Goal: Task Accomplishment & Management: Complete application form

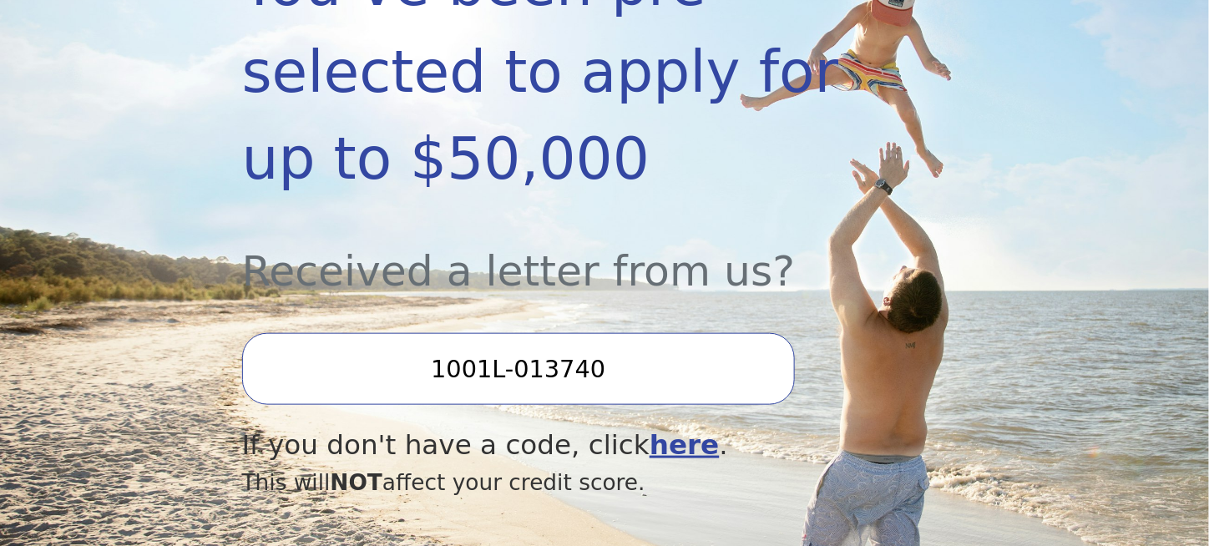
scroll to position [584, 0]
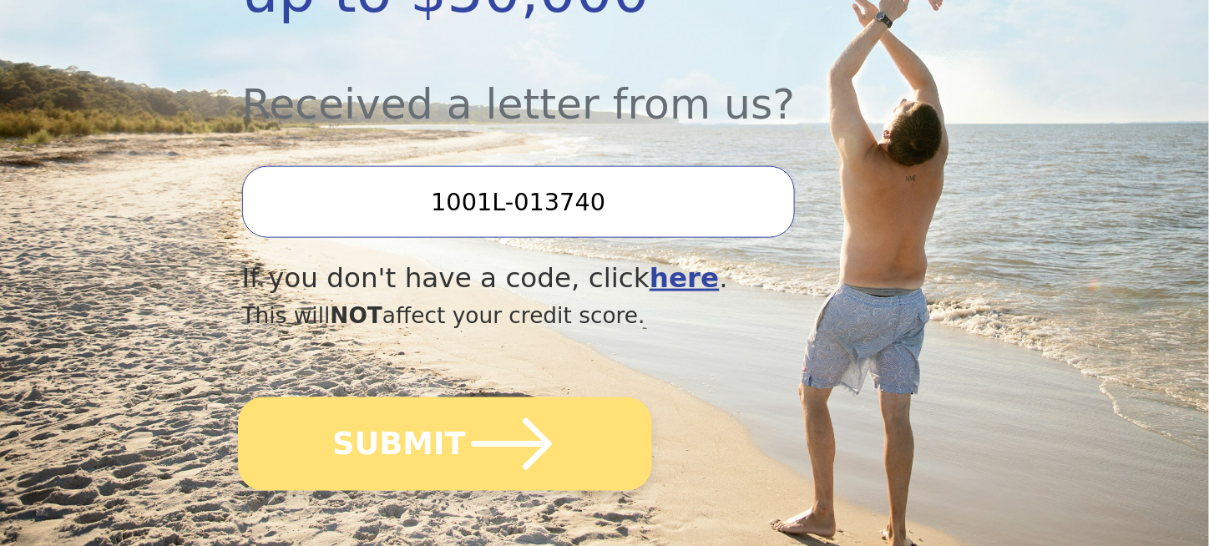
click at [465, 400] on icon "submit" at bounding box center [511, 444] width 92 height 92
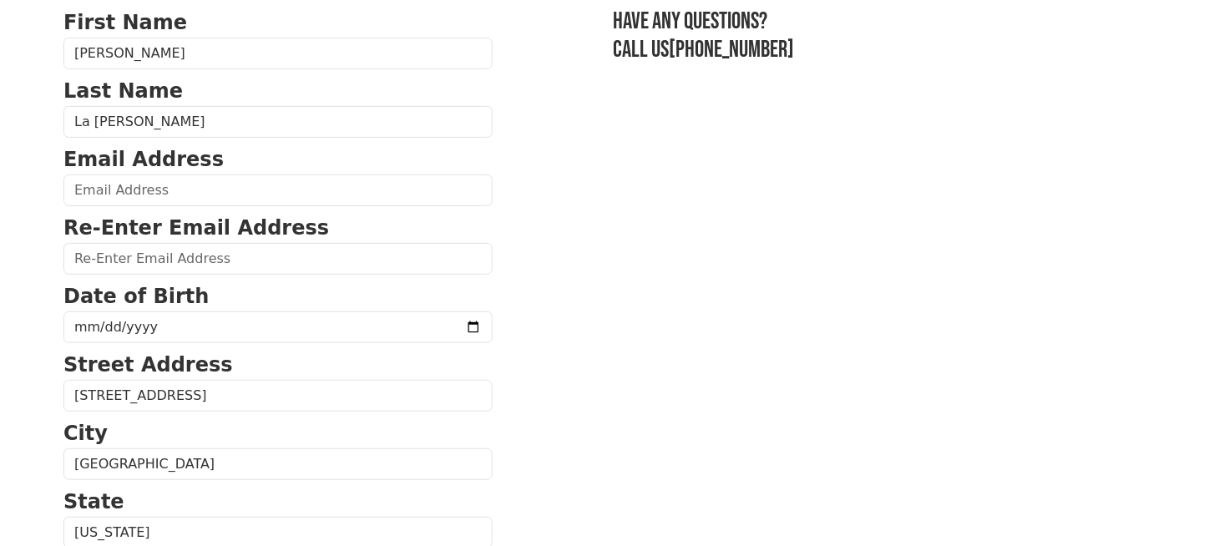
scroll to position [167, 0]
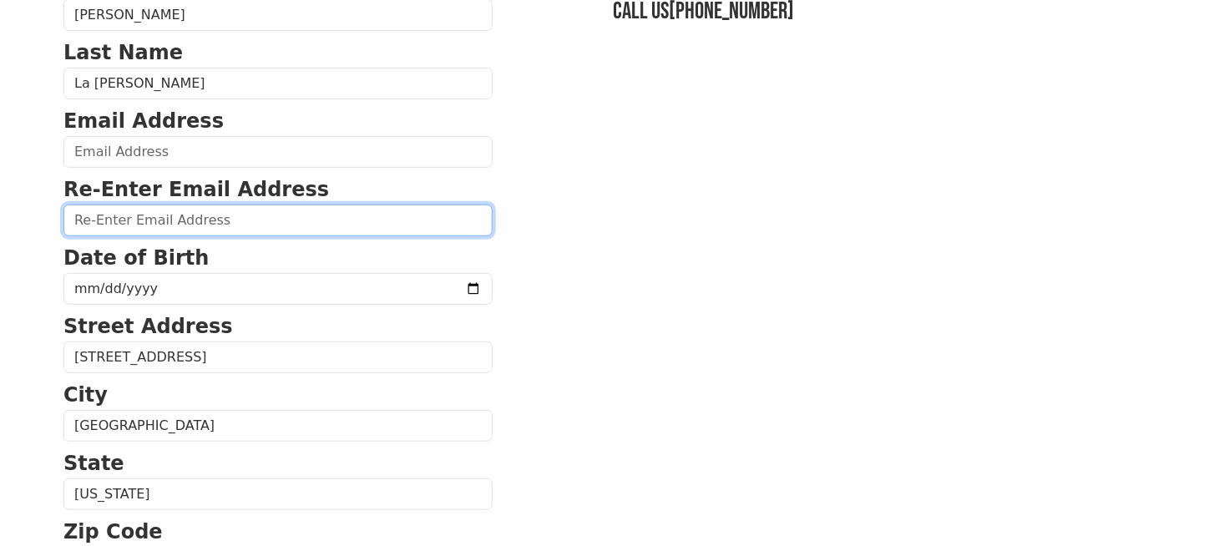
click at [279, 214] on input "email" at bounding box center [277, 220] width 429 height 32
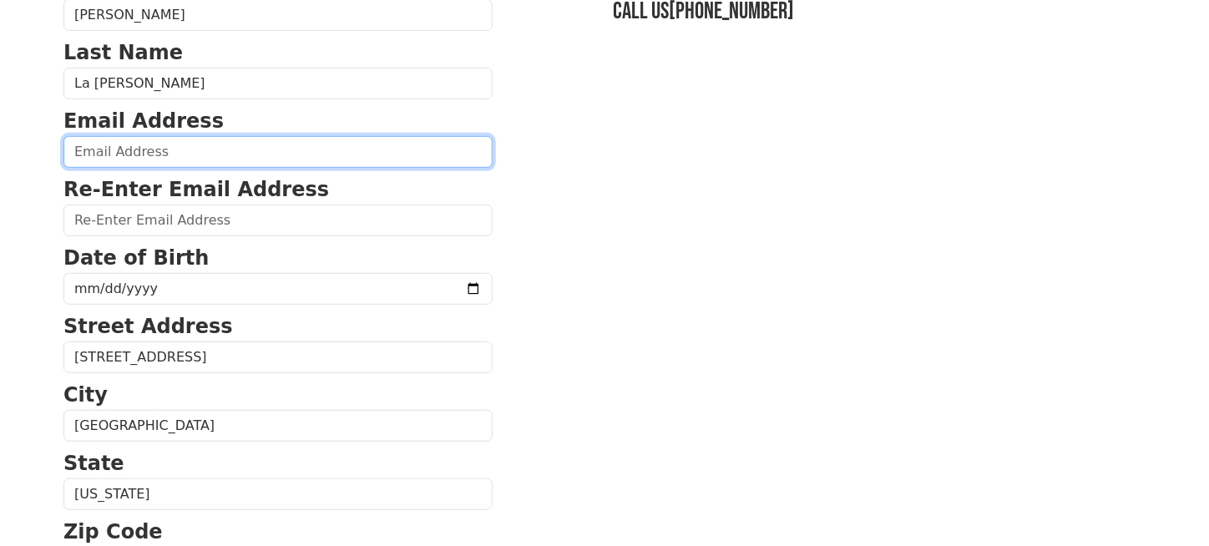
click at [204, 164] on input "email" at bounding box center [277, 152] width 429 height 32
type input "[PERSON_NAME][EMAIL_ADDRESS][PERSON_NAME][DOMAIN_NAME]"
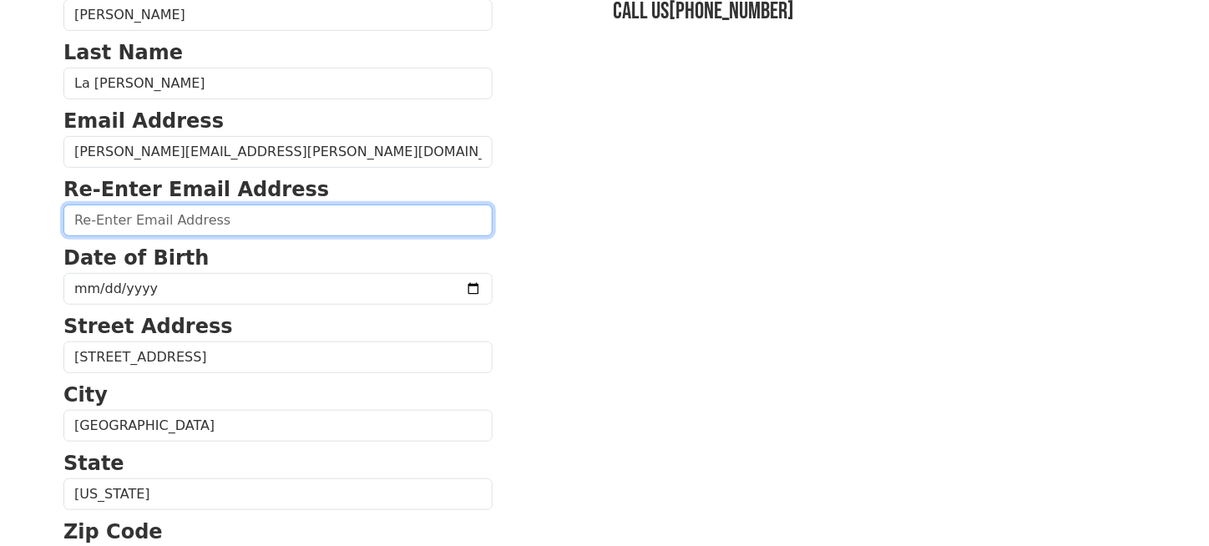
click at [221, 220] on input "email" at bounding box center [277, 220] width 429 height 32
type input "o"
type input "v"
type input "o"
type input "[PERSON_NAME][EMAIL_ADDRESS][PERSON_NAME][DOMAIN_NAME]"
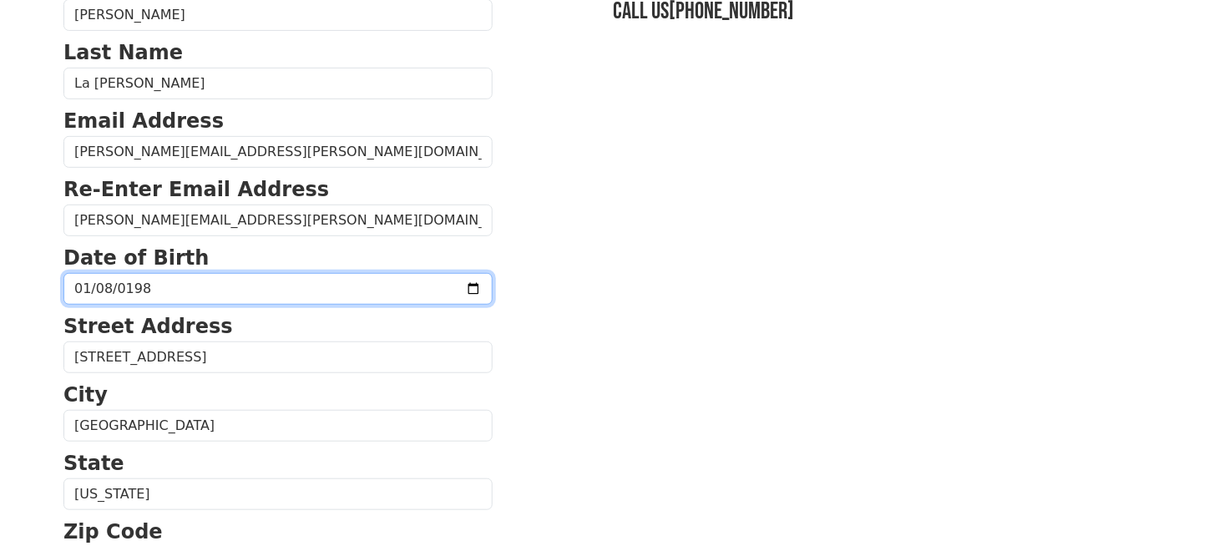
type input "[DATE]"
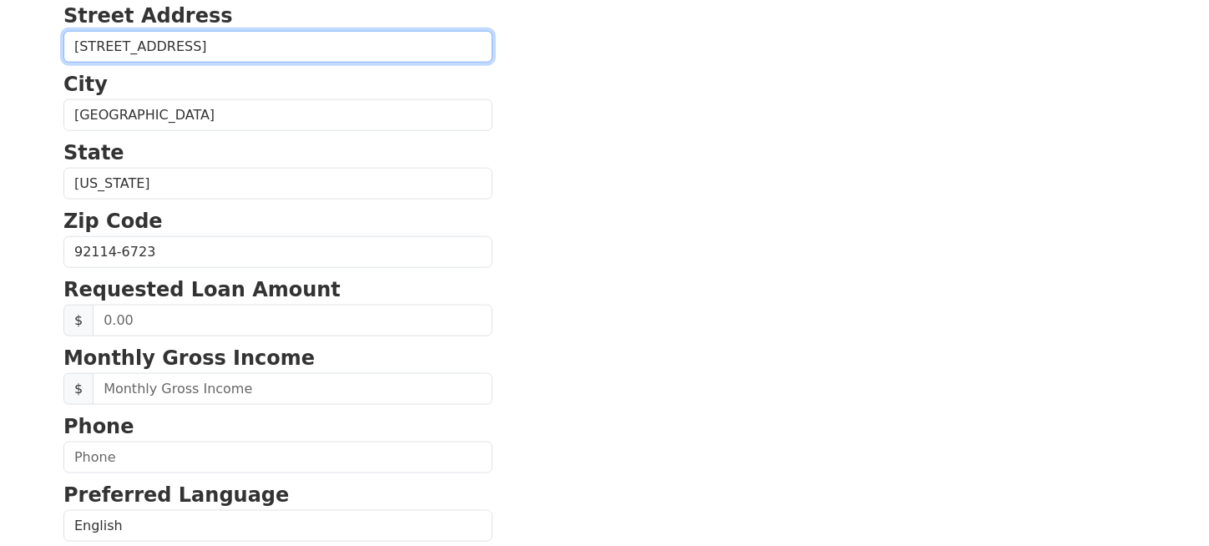
scroll to position [501, 0]
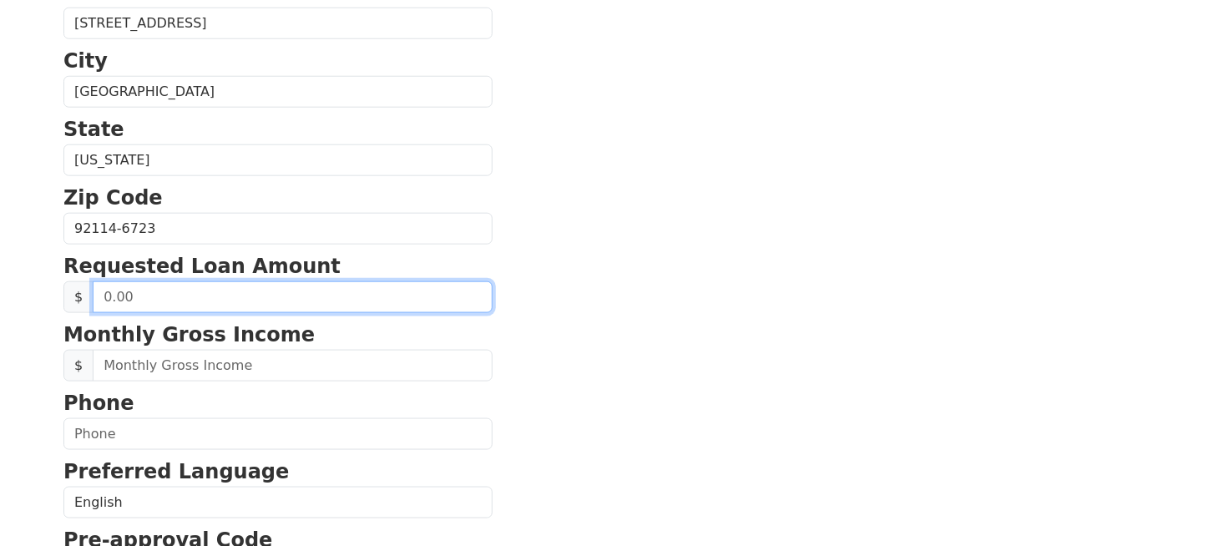
click at [185, 298] on input "text" at bounding box center [293, 297] width 400 height 32
type input "50,000.00"
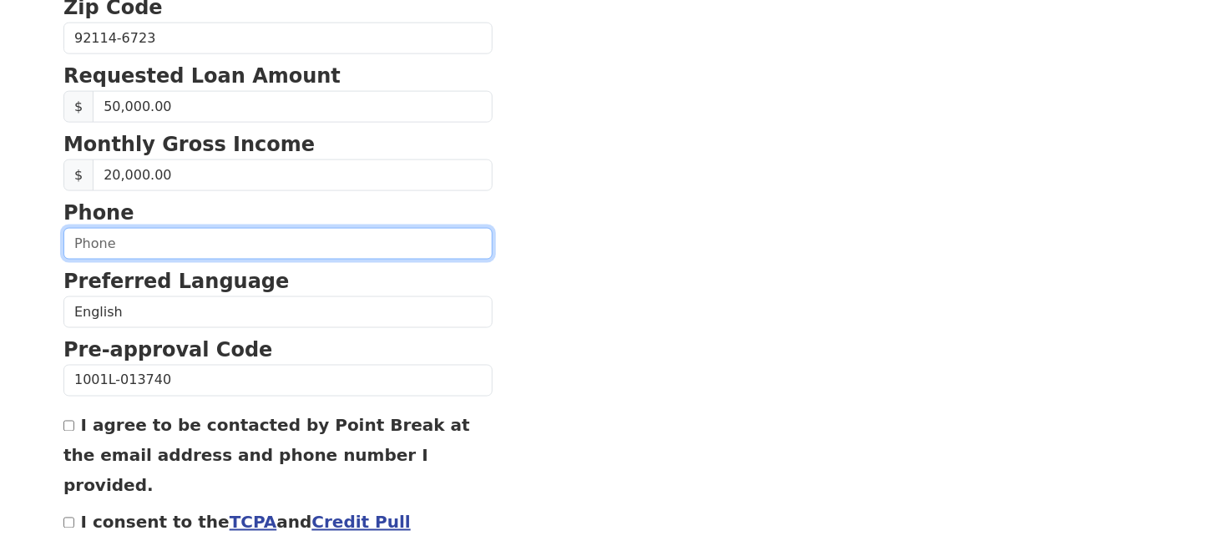
scroll to position [668, 0]
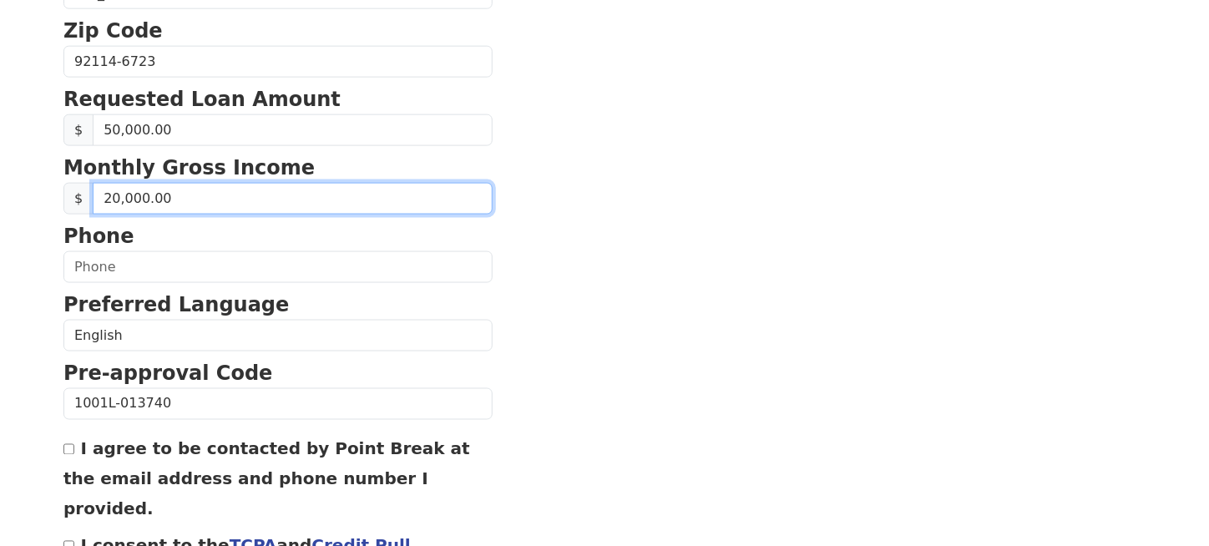
drag, startPoint x: 213, startPoint y: 187, endPoint x: -7, endPoint y: 221, distance: 222.2
type input "0.00"
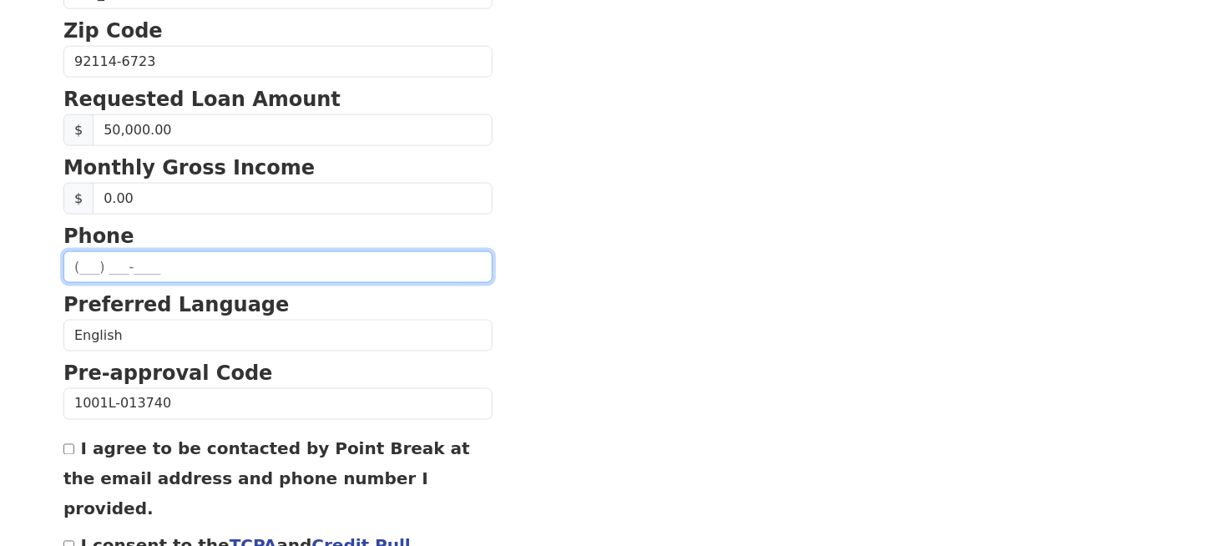
click at [124, 251] on input "text" at bounding box center [277, 267] width 429 height 32
type input "[PHONE_NUMBER]"
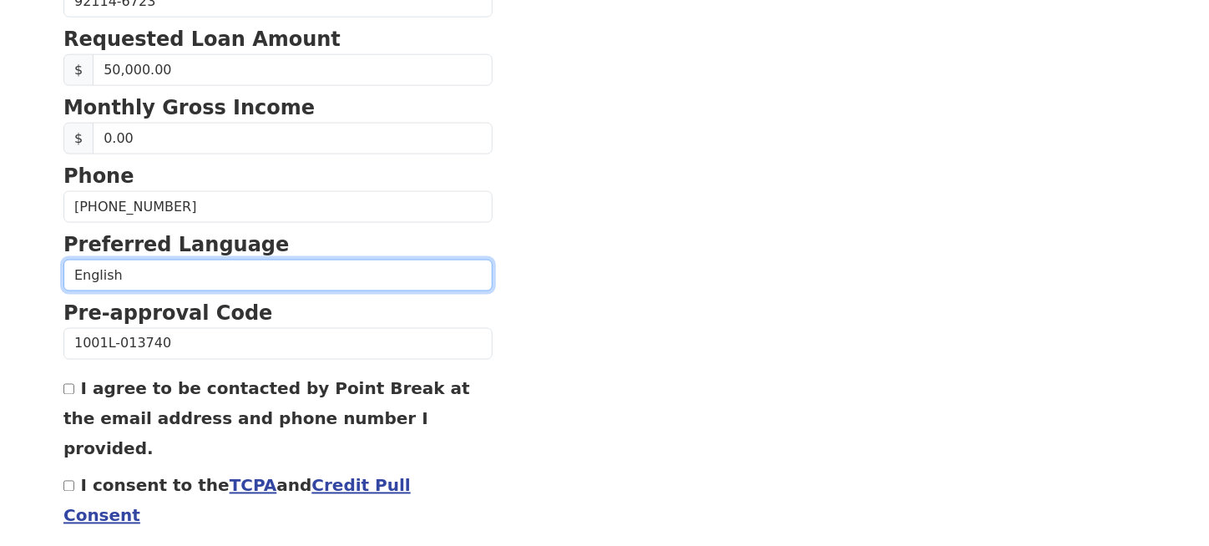
scroll to position [751, 0]
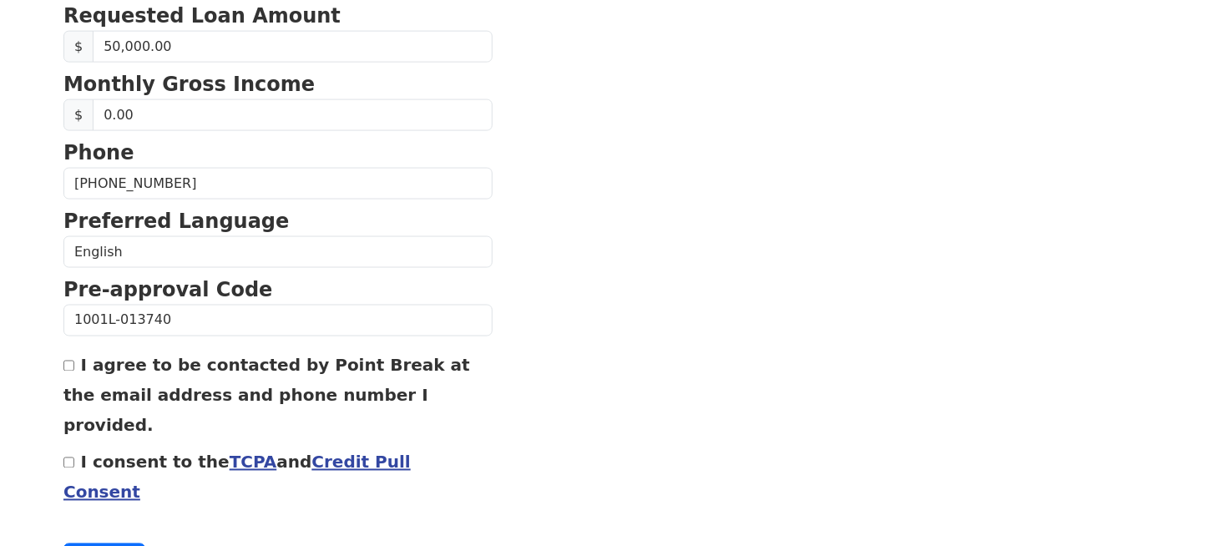
click at [67, 361] on input "I agree to be contacted by Point Break at the email address and phone number I …" at bounding box center [68, 366] width 11 height 11
checkbox input "true"
click at [67, 457] on input "I consent to the TCPA and Credit Pull Consent" at bounding box center [68, 462] width 11 height 11
checkbox input "true"
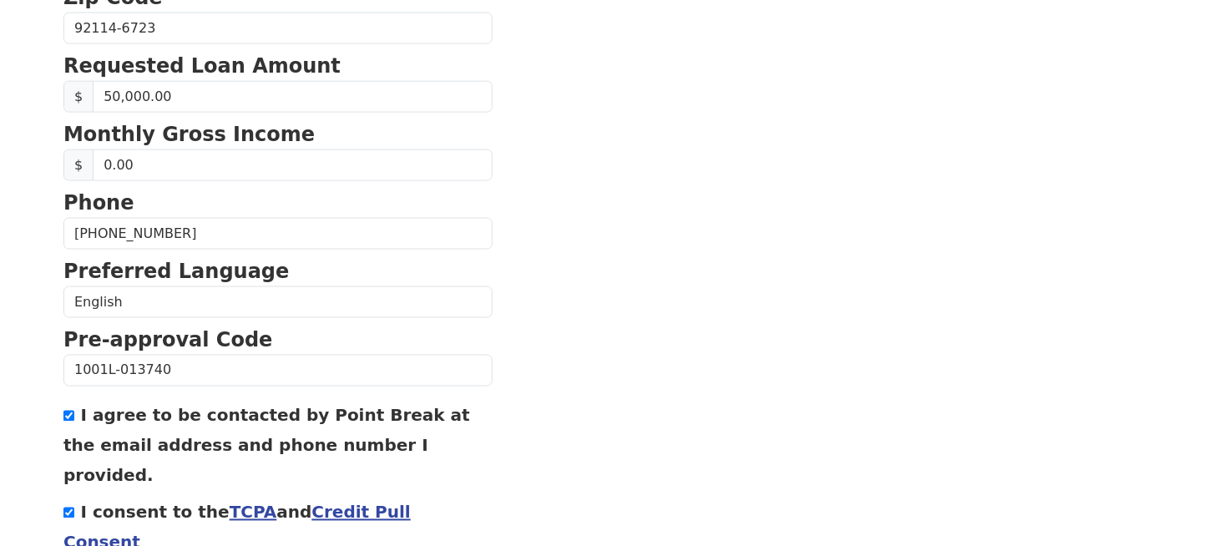
scroll to position [771, 0]
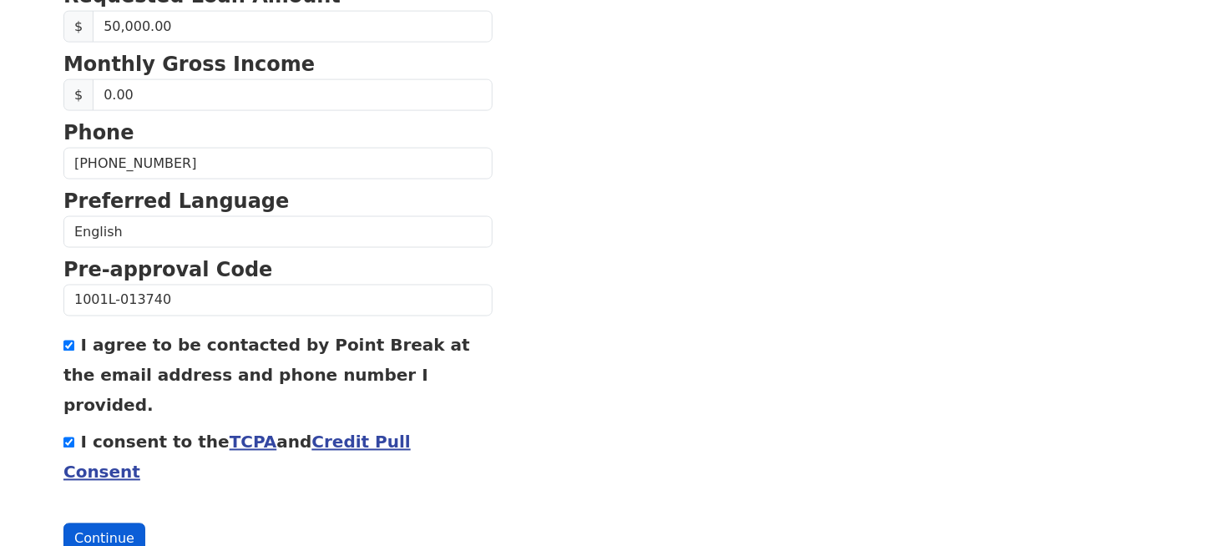
click at [113, 523] on button "Continue" at bounding box center [104, 539] width 82 height 32
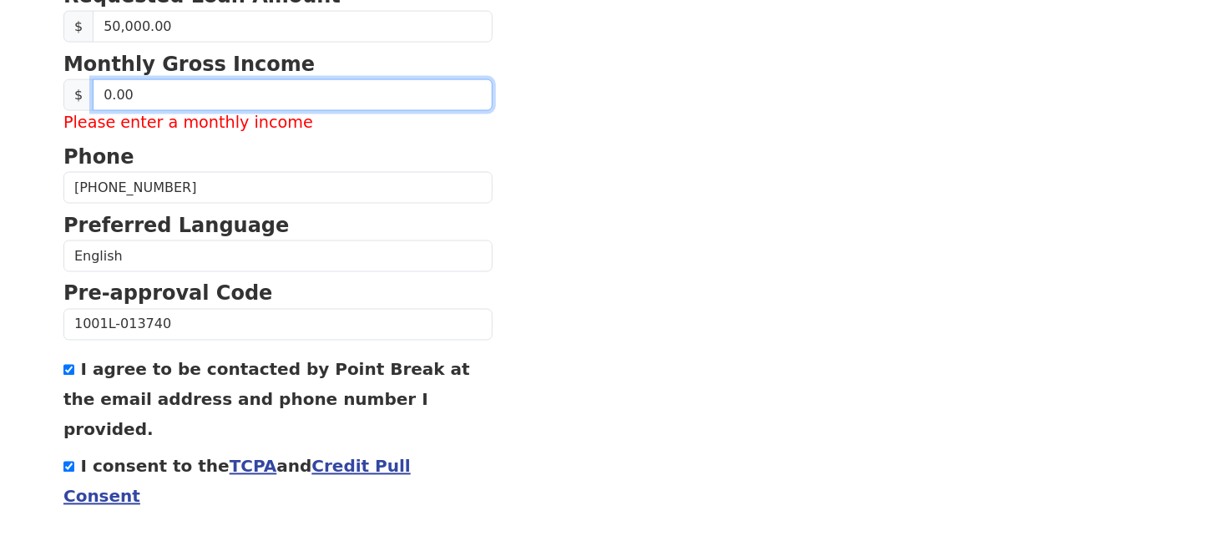
click at [154, 83] on input "0.00" at bounding box center [293, 95] width 400 height 32
drag, startPoint x: 159, startPoint y: 87, endPoint x: 55, endPoint y: 104, distance: 105.8
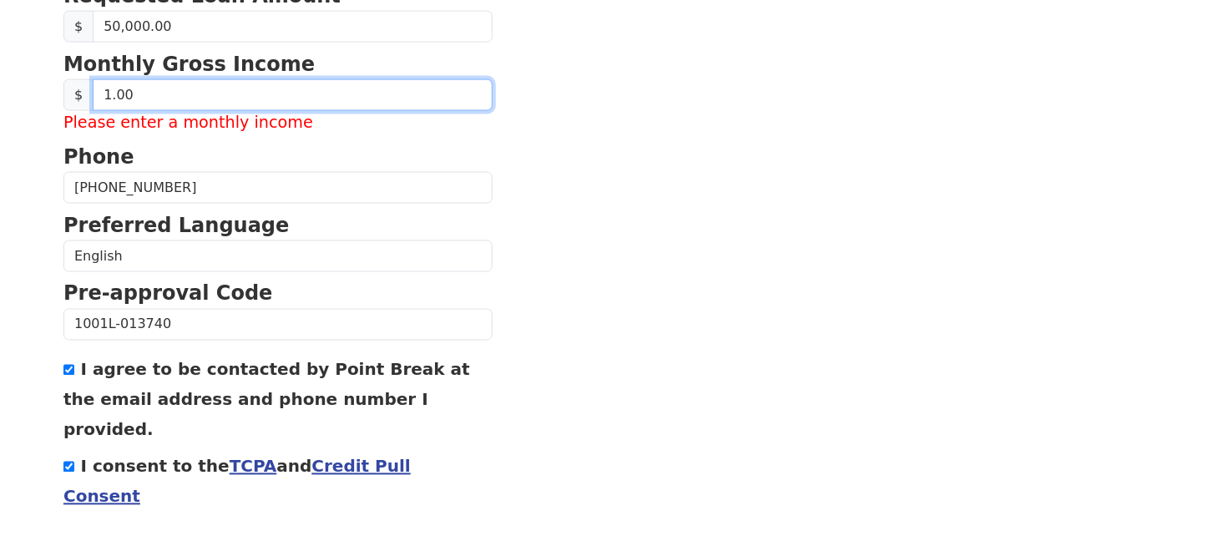
click at [164, 79] on input "1.00" at bounding box center [293, 95] width 400 height 32
drag, startPoint x: 169, startPoint y: 78, endPoint x: 18, endPoint y: 93, distance: 151.0
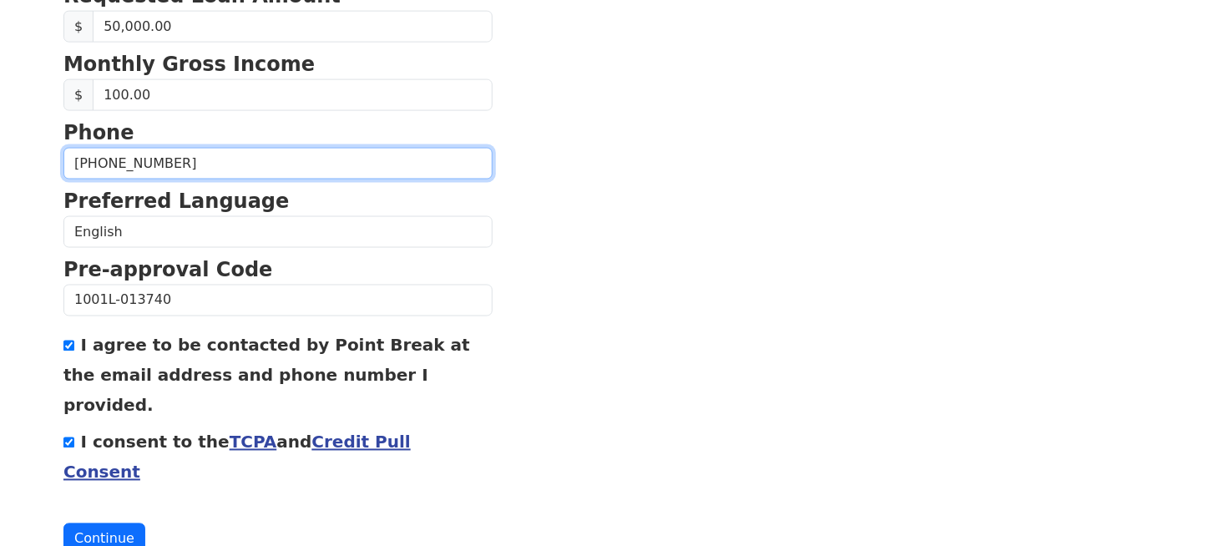
scroll to position [604, 0]
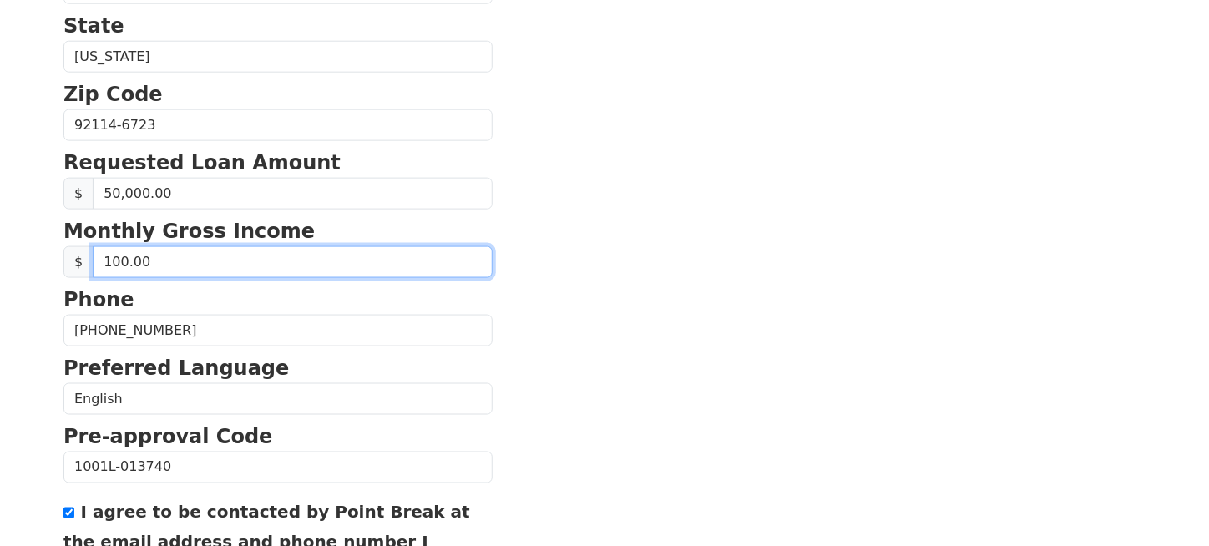
drag, startPoint x: 169, startPoint y: 252, endPoint x: -42, endPoint y: 278, distance: 212.7
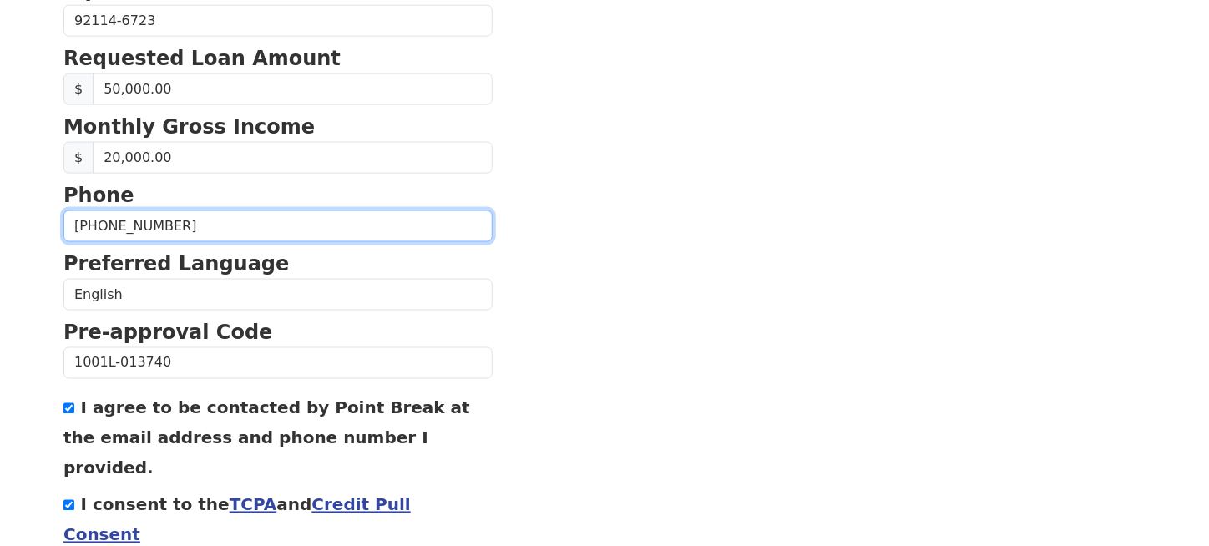
scroll to position [688, 0]
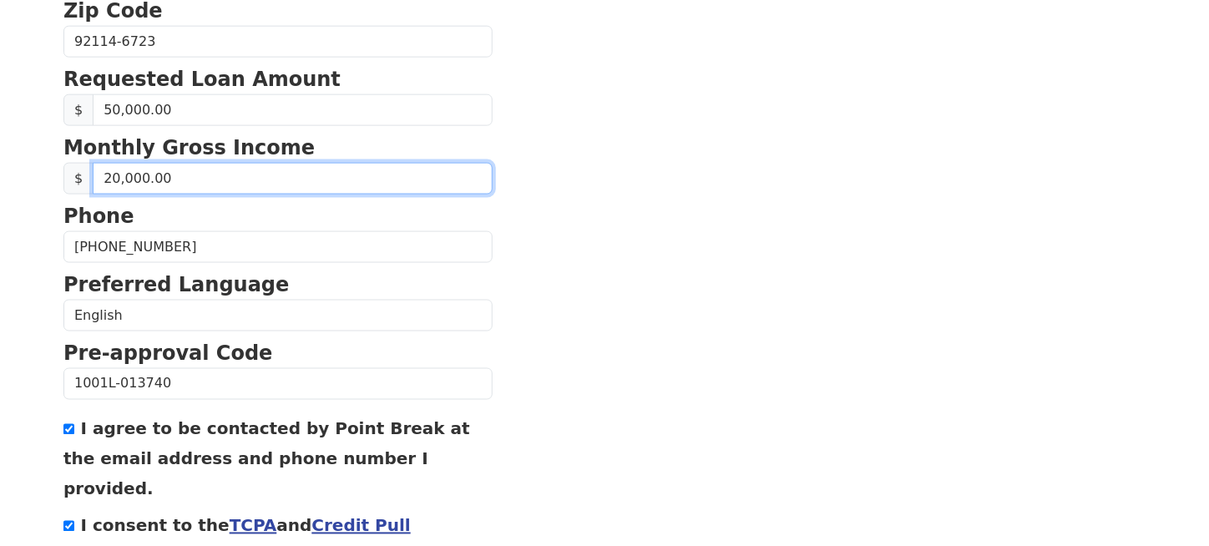
drag, startPoint x: 184, startPoint y: 183, endPoint x: 69, endPoint y: 192, distance: 114.7
click at [69, 192] on form "First Name [PERSON_NAME] Last Name La [PERSON_NAME] Email Address [PERSON_NAME]…" at bounding box center [277, 43] width 429 height 1190
type input "21,000.00"
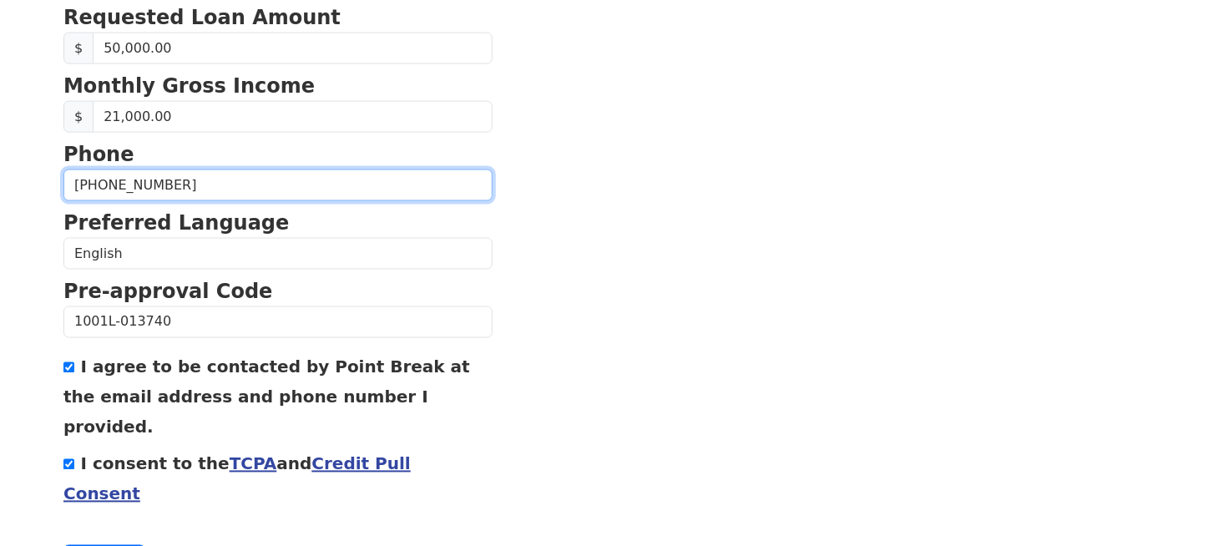
scroll to position [771, 0]
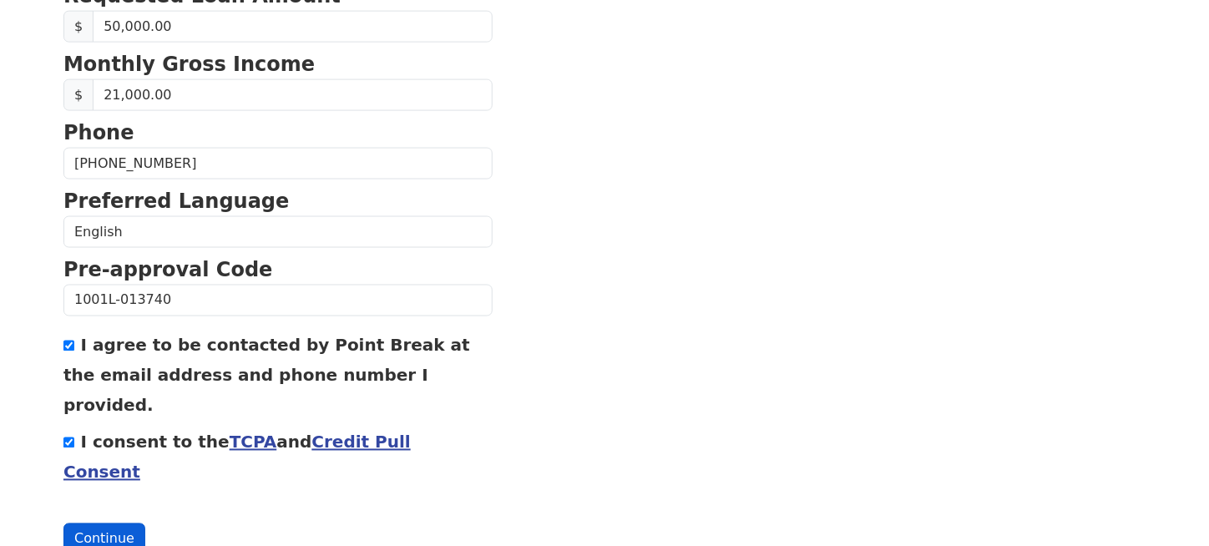
click at [105, 523] on button "Continue" at bounding box center [104, 539] width 82 height 32
